Goal: Information Seeking & Learning: Find specific fact

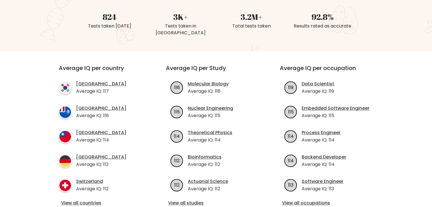
scroll to position [158, 0]
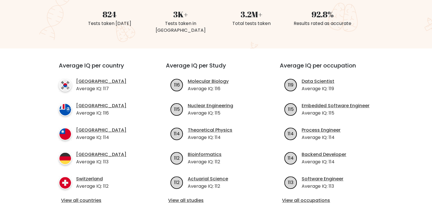
drag, startPoint x: 431, startPoint y: 43, endPoint x: 431, endPoint y: 49, distance: 6.5
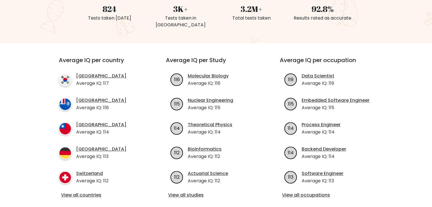
scroll to position [186, 0]
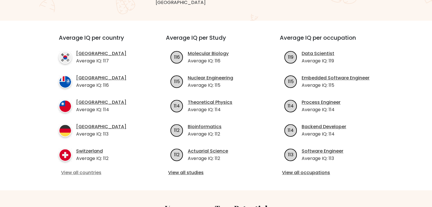
click at [93, 170] on link "View all countries" at bounding box center [102, 173] width 82 height 7
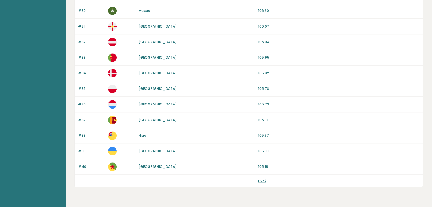
scroll to position [528, 0]
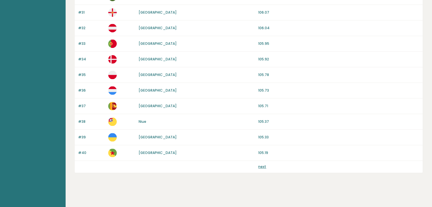
click at [264, 166] on link "next" at bounding box center [262, 166] width 8 height 5
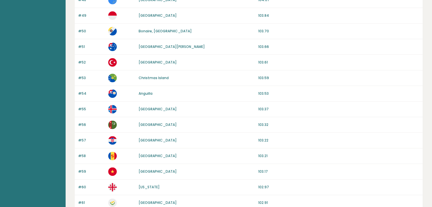
drag, startPoint x: 436, startPoint y: 66, endPoint x: 436, endPoint y: 71, distance: 4.8
click at [432, 71] on html "Brght Take the test Test others Average IQ scores per country It is important t…" at bounding box center [216, 187] width 432 height 737
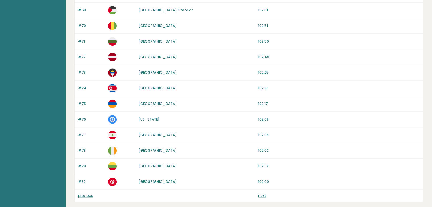
scroll to position [528, 0]
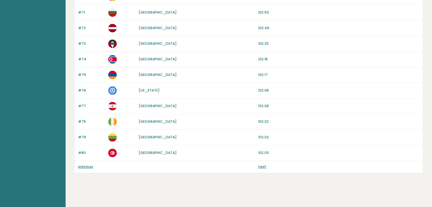
click at [265, 164] on link "next" at bounding box center [262, 166] width 8 height 5
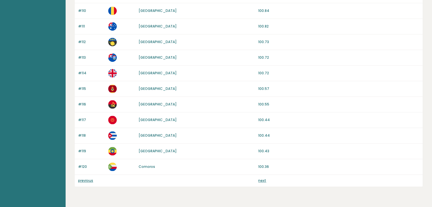
scroll to position [527, 0]
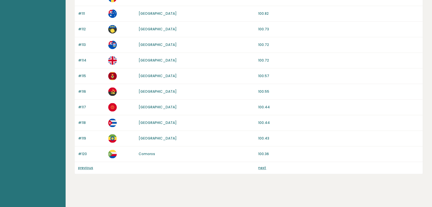
click at [259, 166] on link "next" at bounding box center [262, 168] width 8 height 5
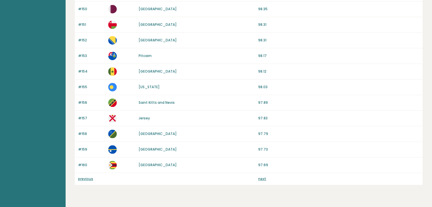
scroll to position [528, 0]
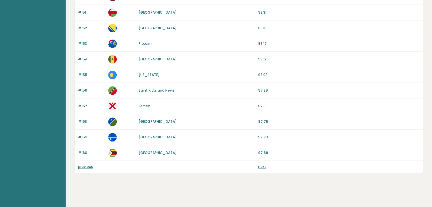
drag, startPoint x: 436, startPoint y: 37, endPoint x: 434, endPoint y: 201, distance: 164.1
click at [265, 165] on link "next" at bounding box center [262, 166] width 8 height 5
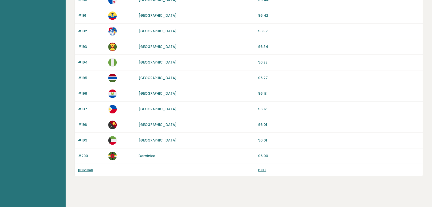
scroll to position [528, 0]
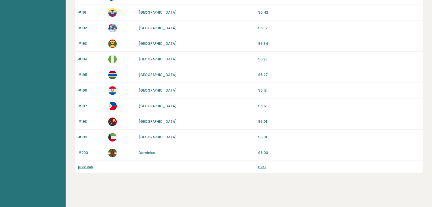
drag, startPoint x: 436, startPoint y: 66, endPoint x: 434, endPoint y: 215, distance: 149.1
click at [262, 164] on link "next" at bounding box center [262, 166] width 8 height 5
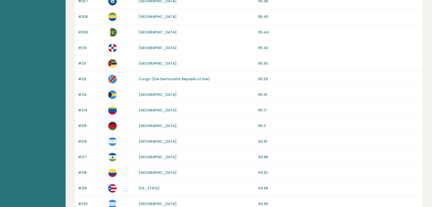
scroll to position [434, 0]
